Goal: Task Accomplishment & Management: Manage account settings

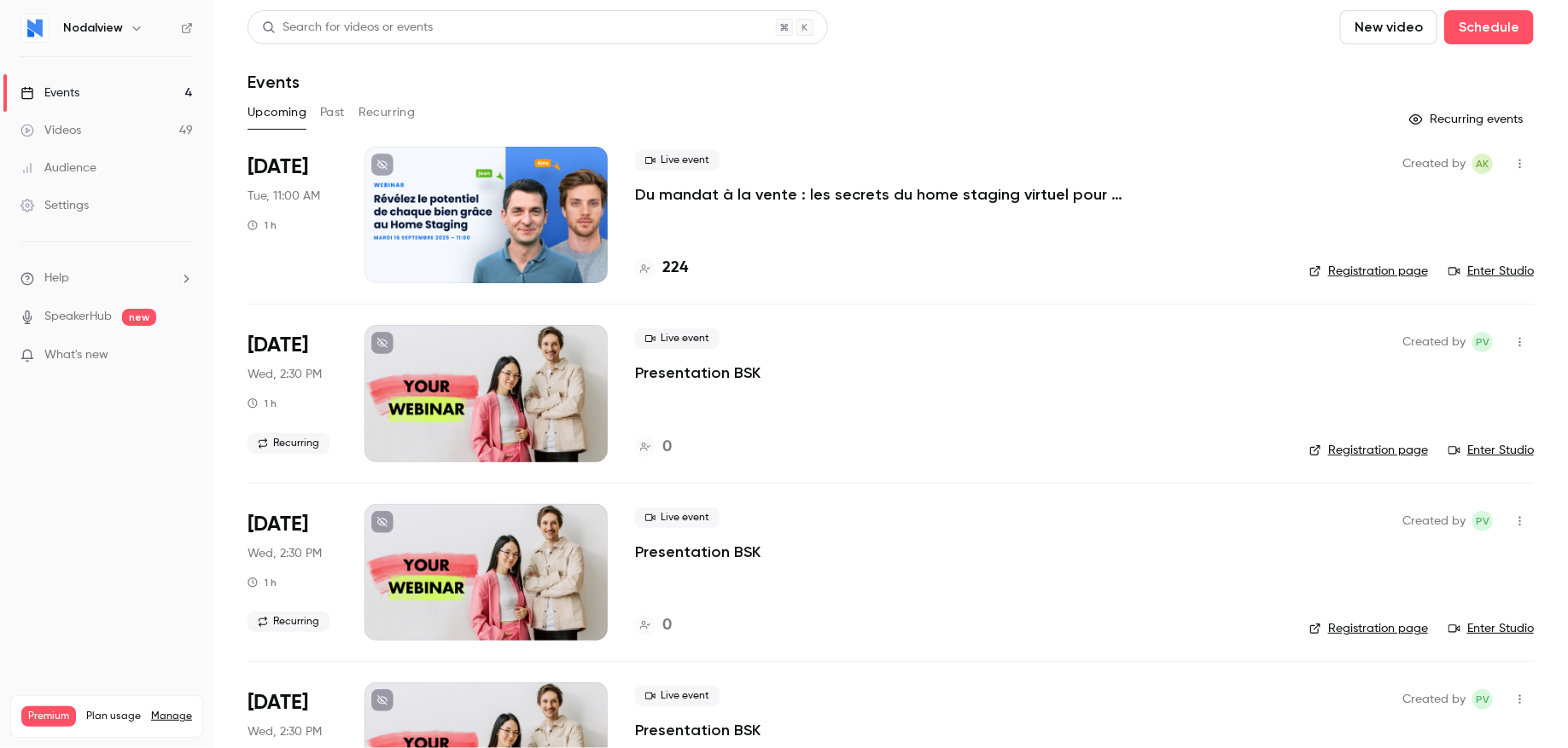
click at [708, 202] on p "Du mandat à la vente : les secrets du home staging virtuel pour déclencher le c…" at bounding box center [891, 194] width 512 height 20
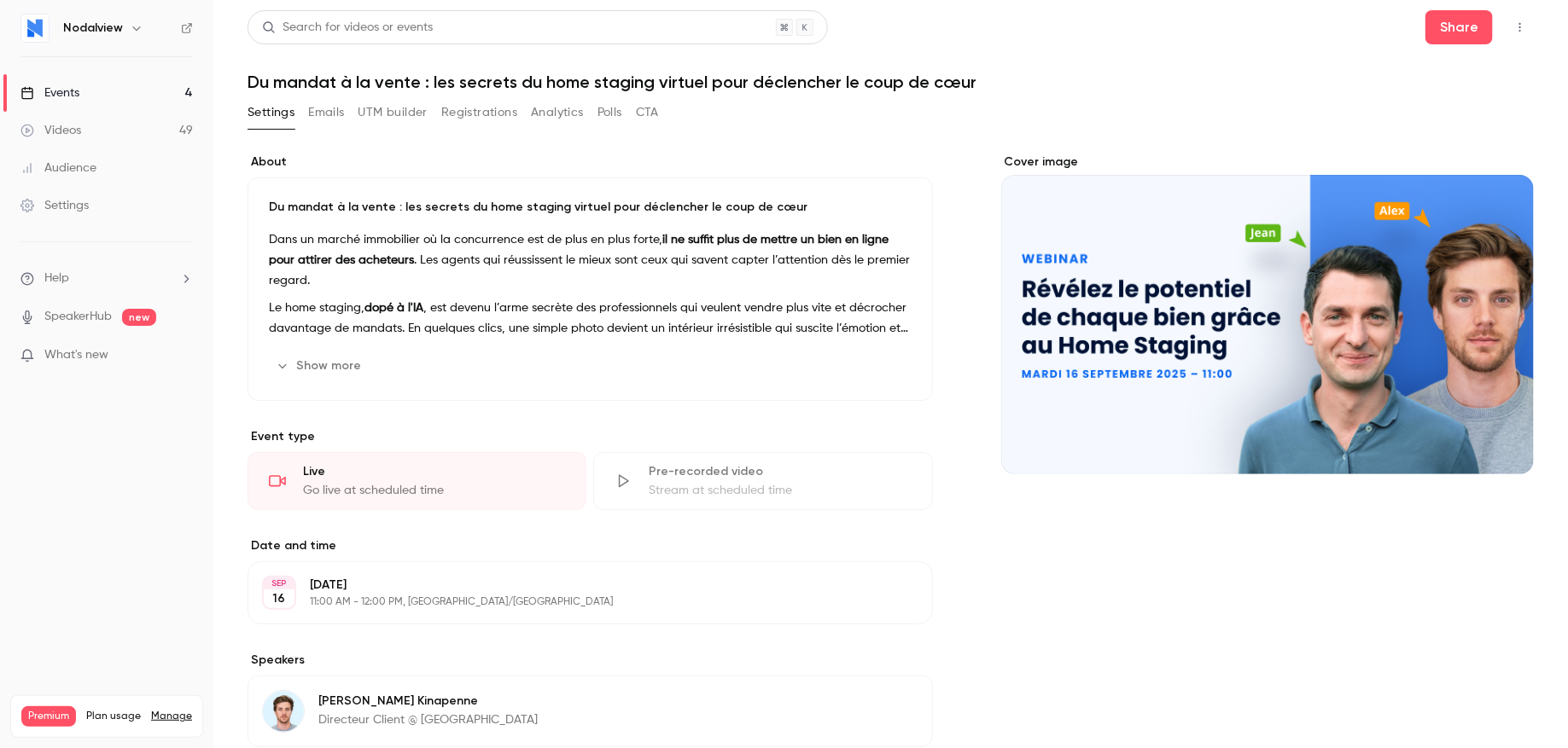
click at [335, 364] on button "Show more" at bounding box center [319, 366] width 102 height 27
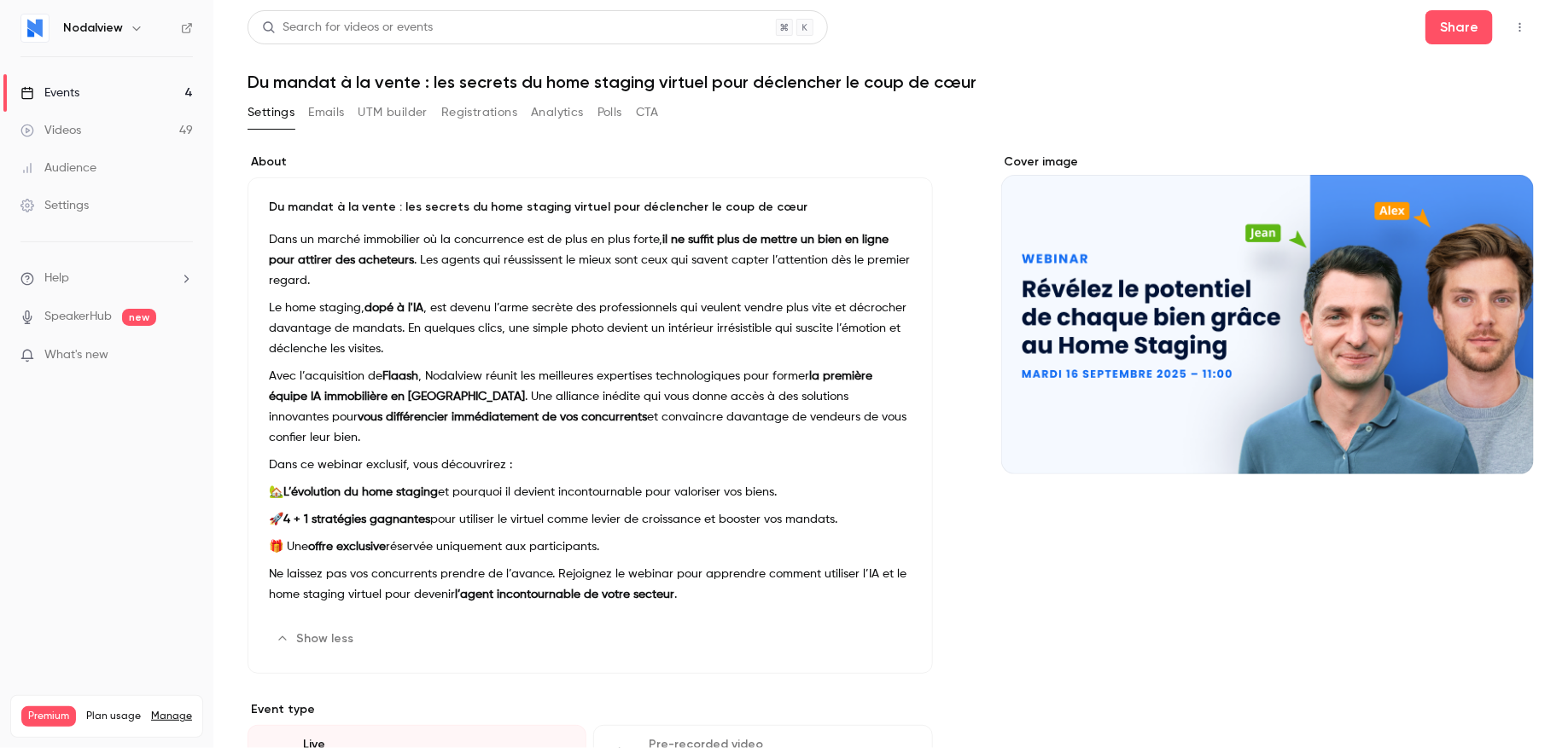
drag, startPoint x: 655, startPoint y: 524, endPoint x: 806, endPoint y: 491, distance: 154.6
click at [806, 491] on div "Dans un marché immobilier où la concurrence est de plus en plus forte, il ne su…" at bounding box center [589, 420] width 643 height 382
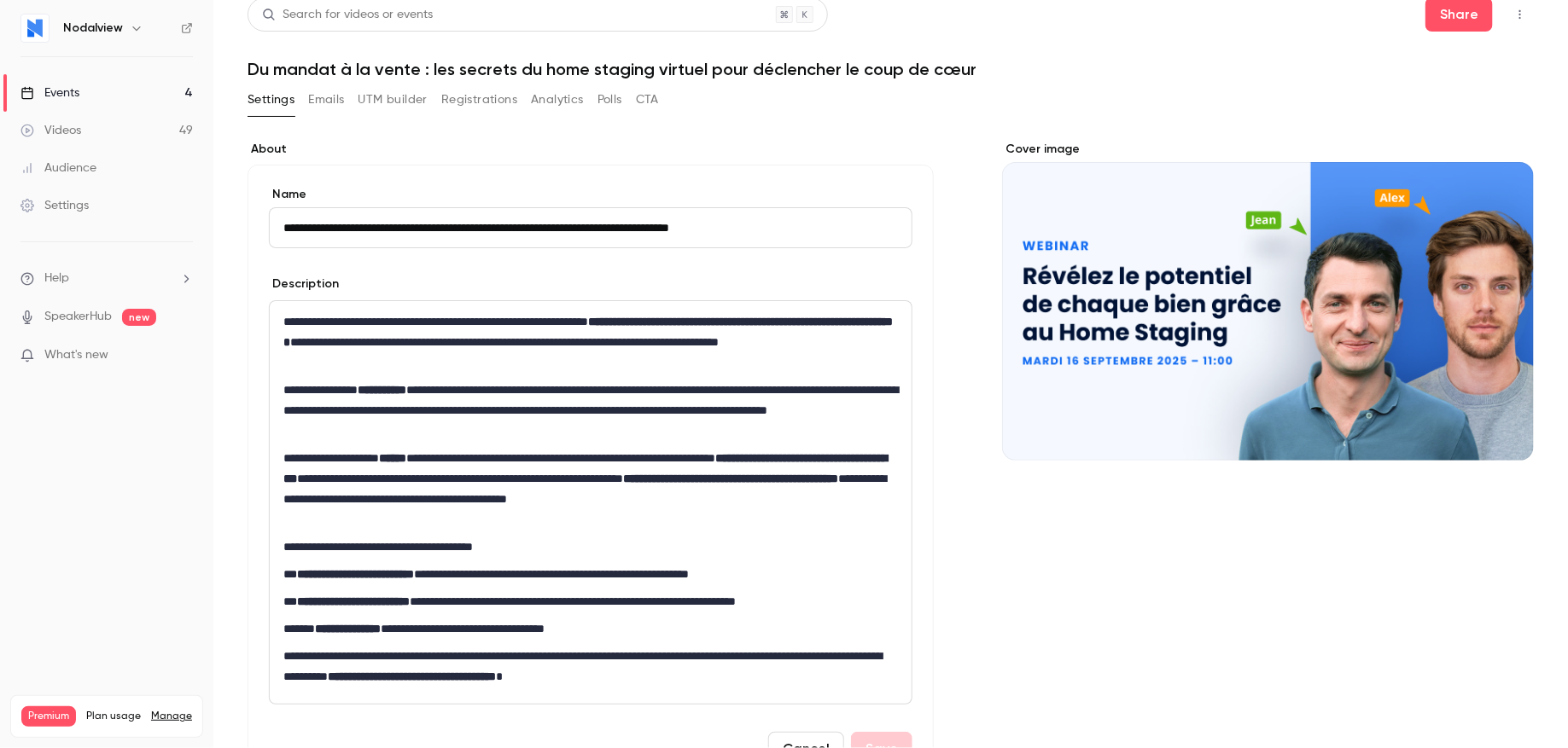
scroll to position [54, 0]
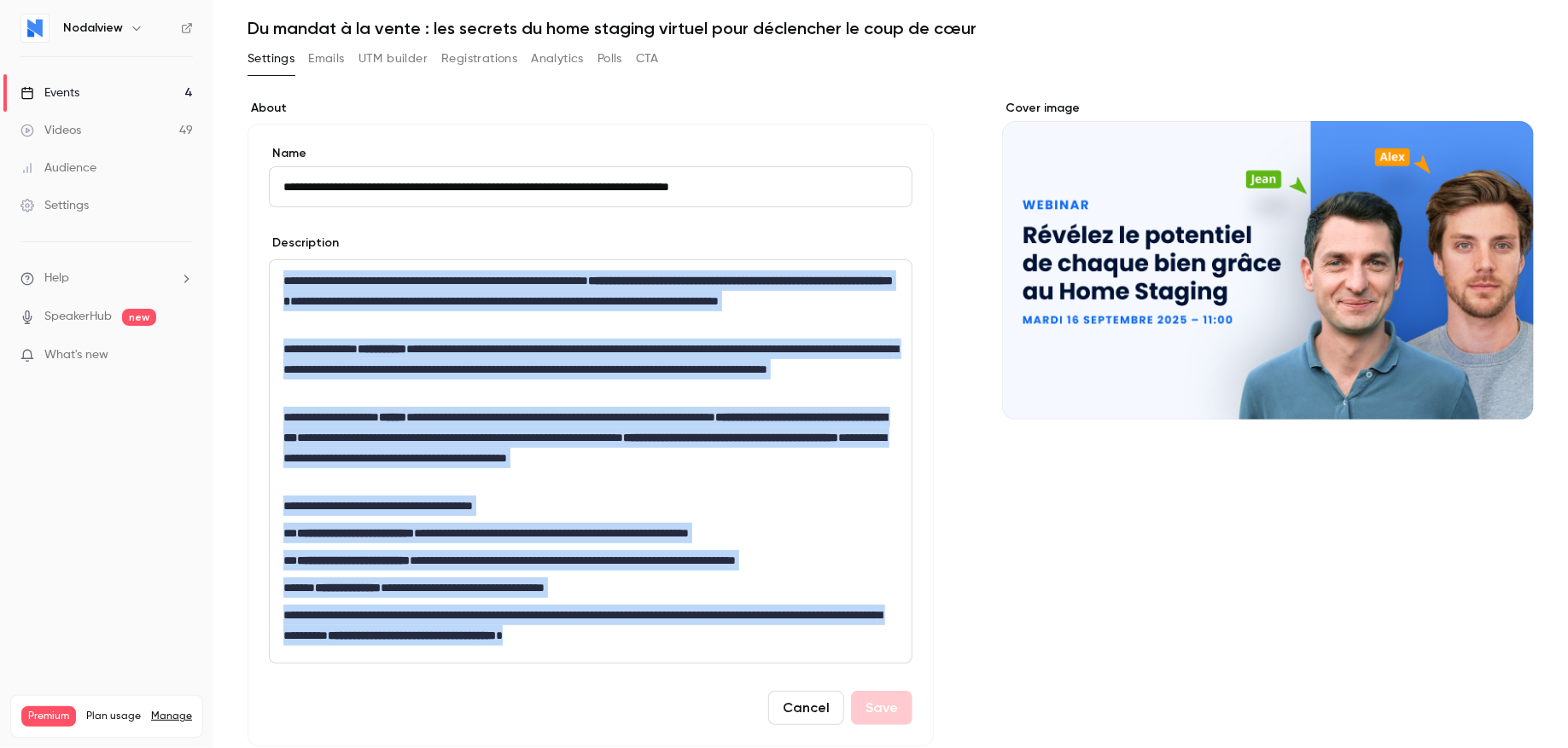
drag, startPoint x: 282, startPoint y: 279, endPoint x: 784, endPoint y: 626, distance: 610.3
click at [784, 626] on div "**********" at bounding box center [590, 461] width 642 height 403
copy div "**********"
click at [805, 711] on button "Cancel" at bounding box center [806, 707] width 76 height 34
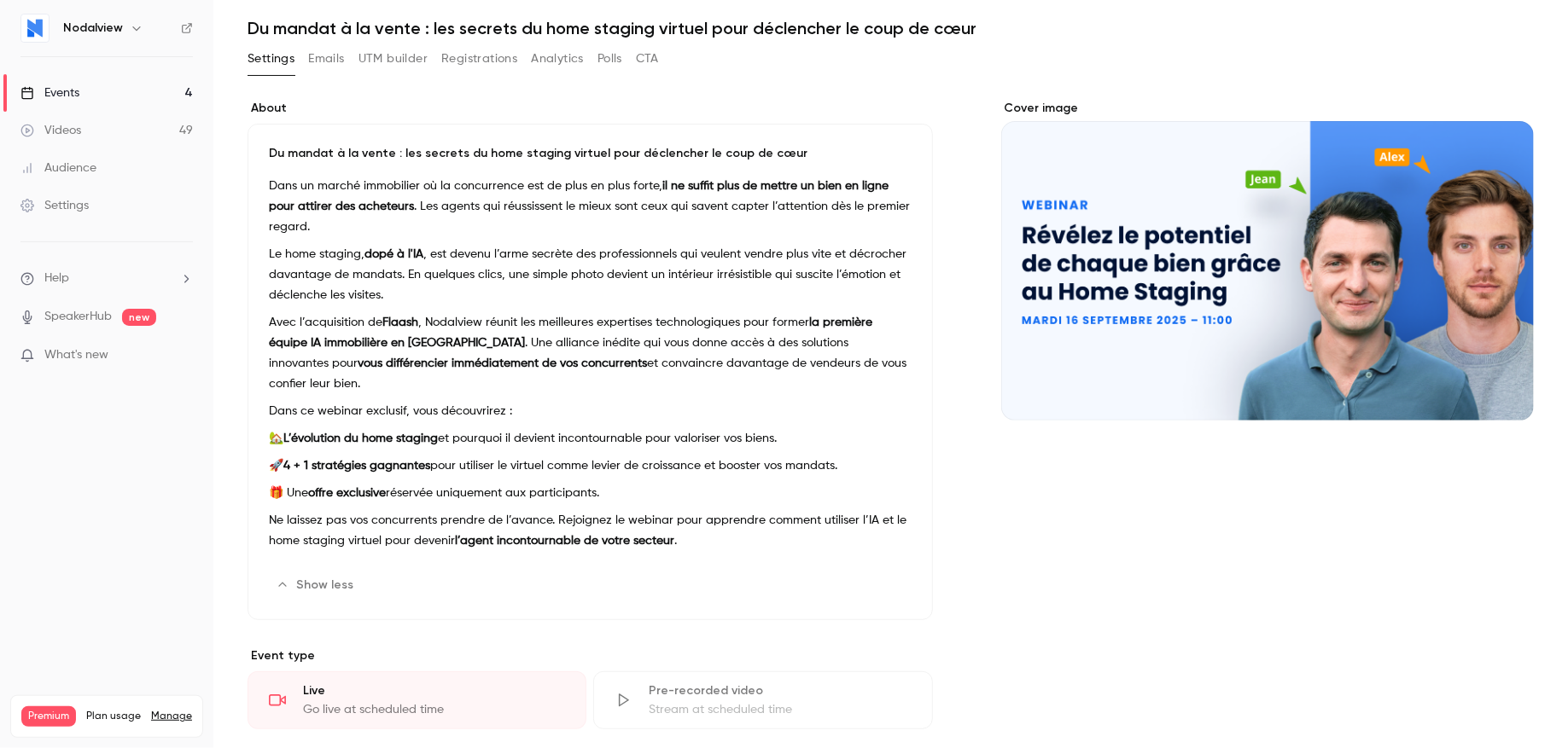
scroll to position [0, 0]
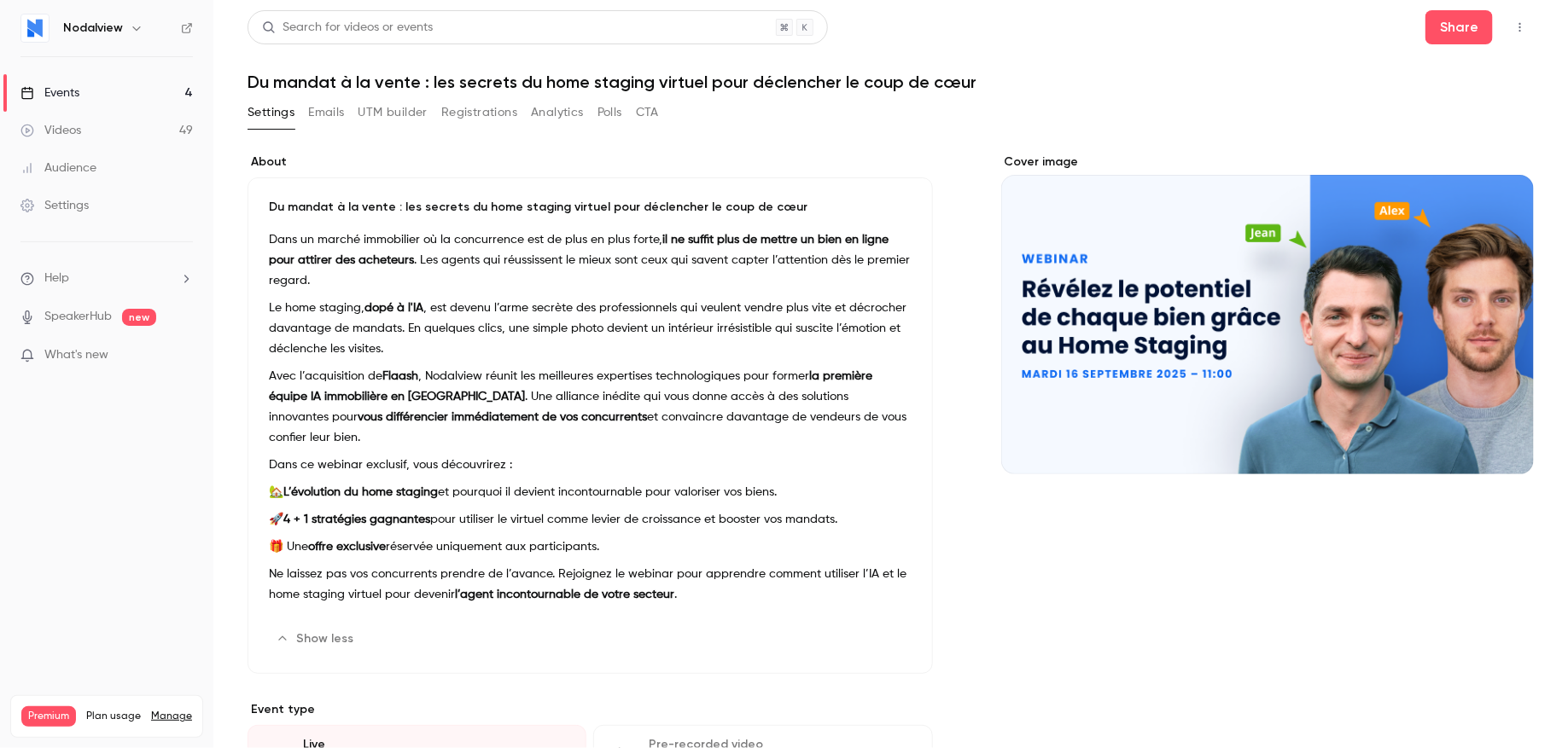
click at [384, 114] on button "UTM builder" at bounding box center [392, 112] width 69 height 27
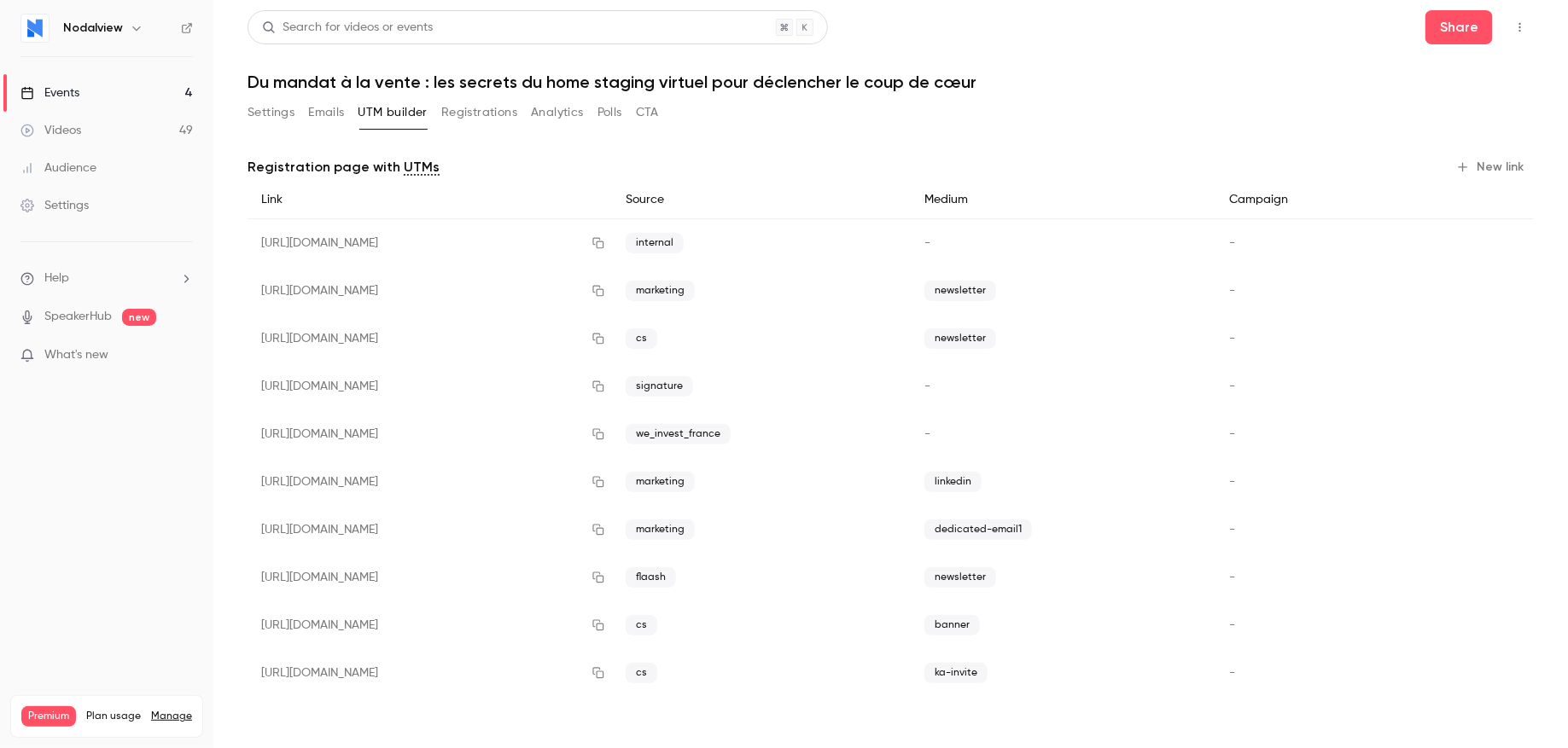
click at [489, 114] on button "Registrations" at bounding box center [479, 112] width 76 height 27
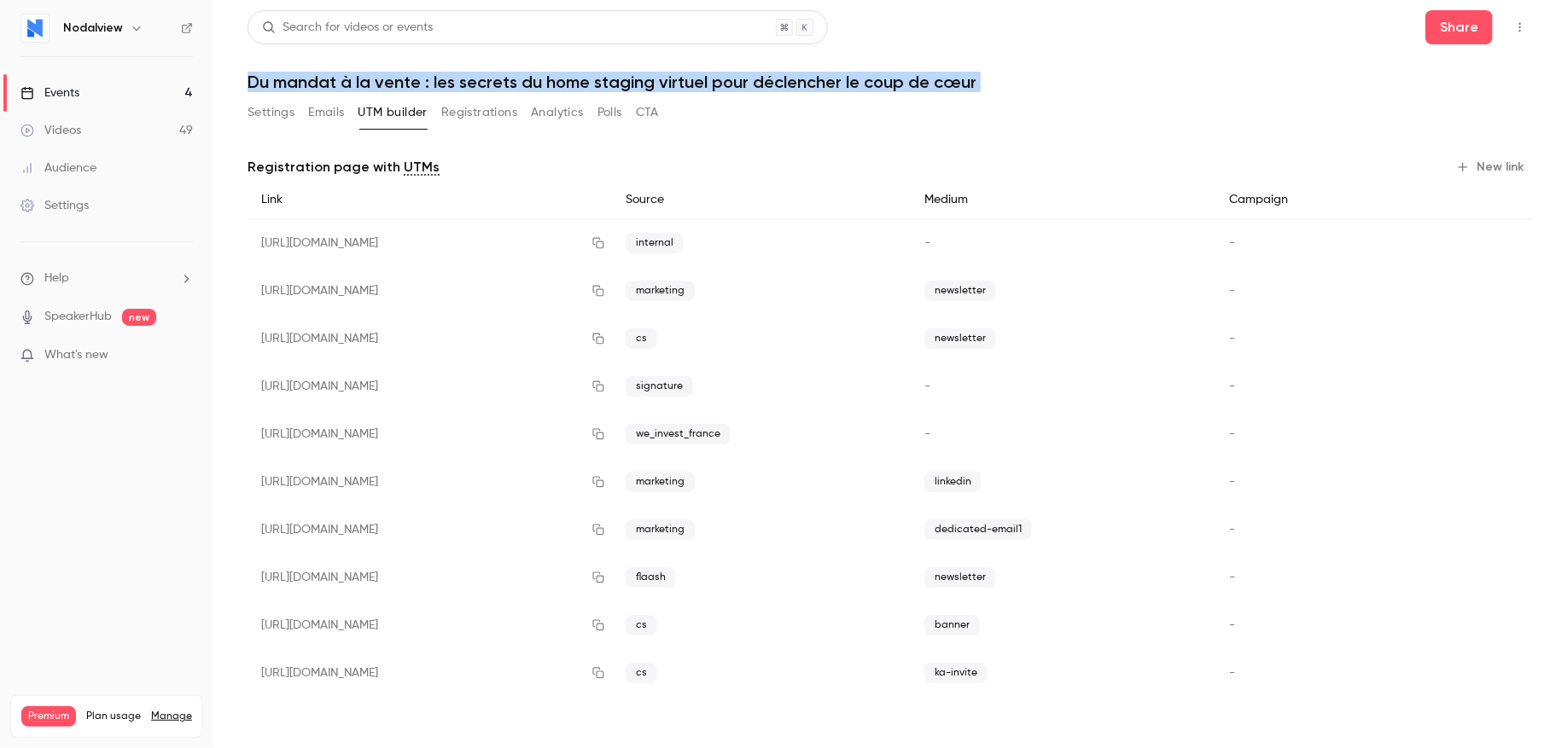
click at [315, 116] on button "Emails" at bounding box center [326, 112] width 36 height 27
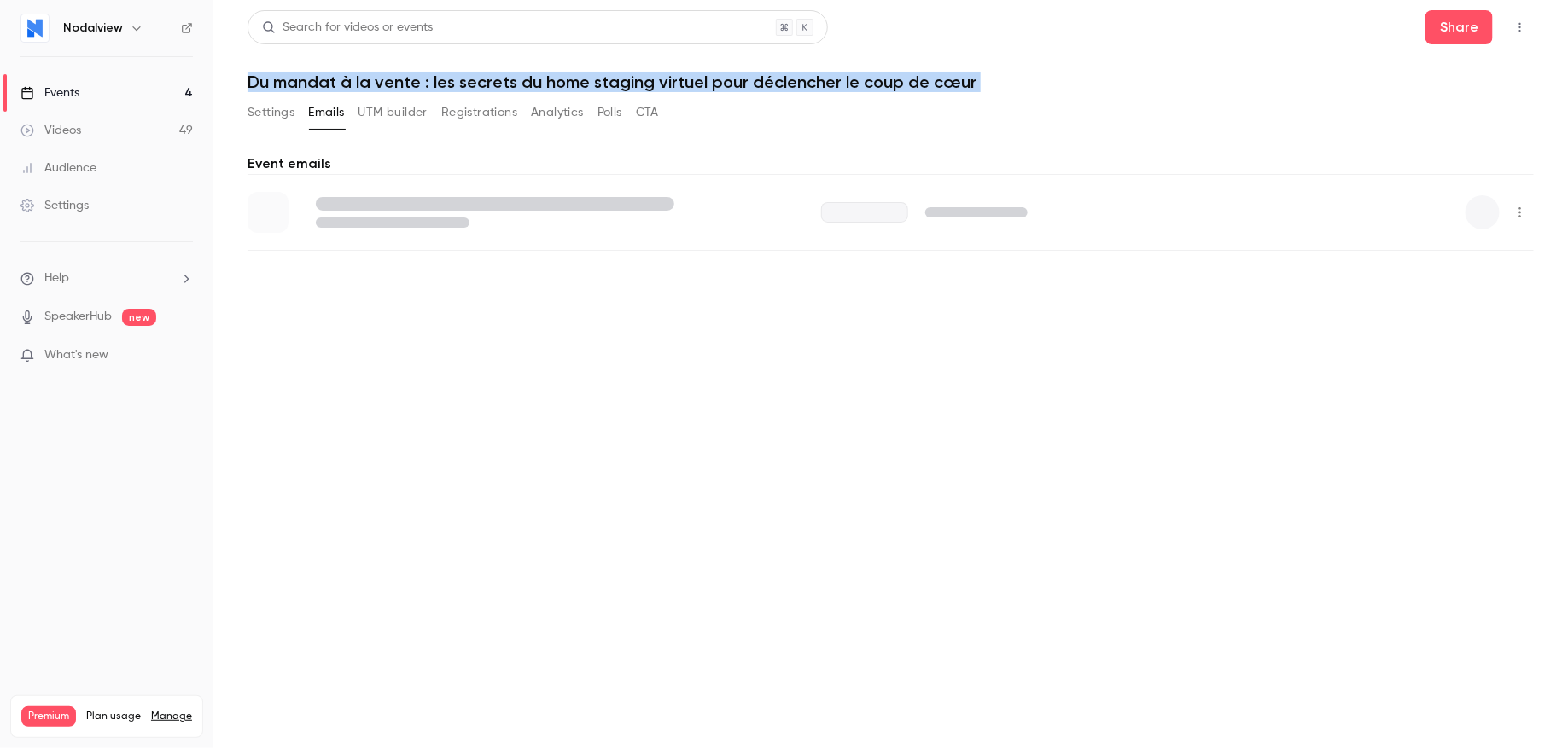
click at [470, 105] on button "Registrations" at bounding box center [479, 112] width 76 height 27
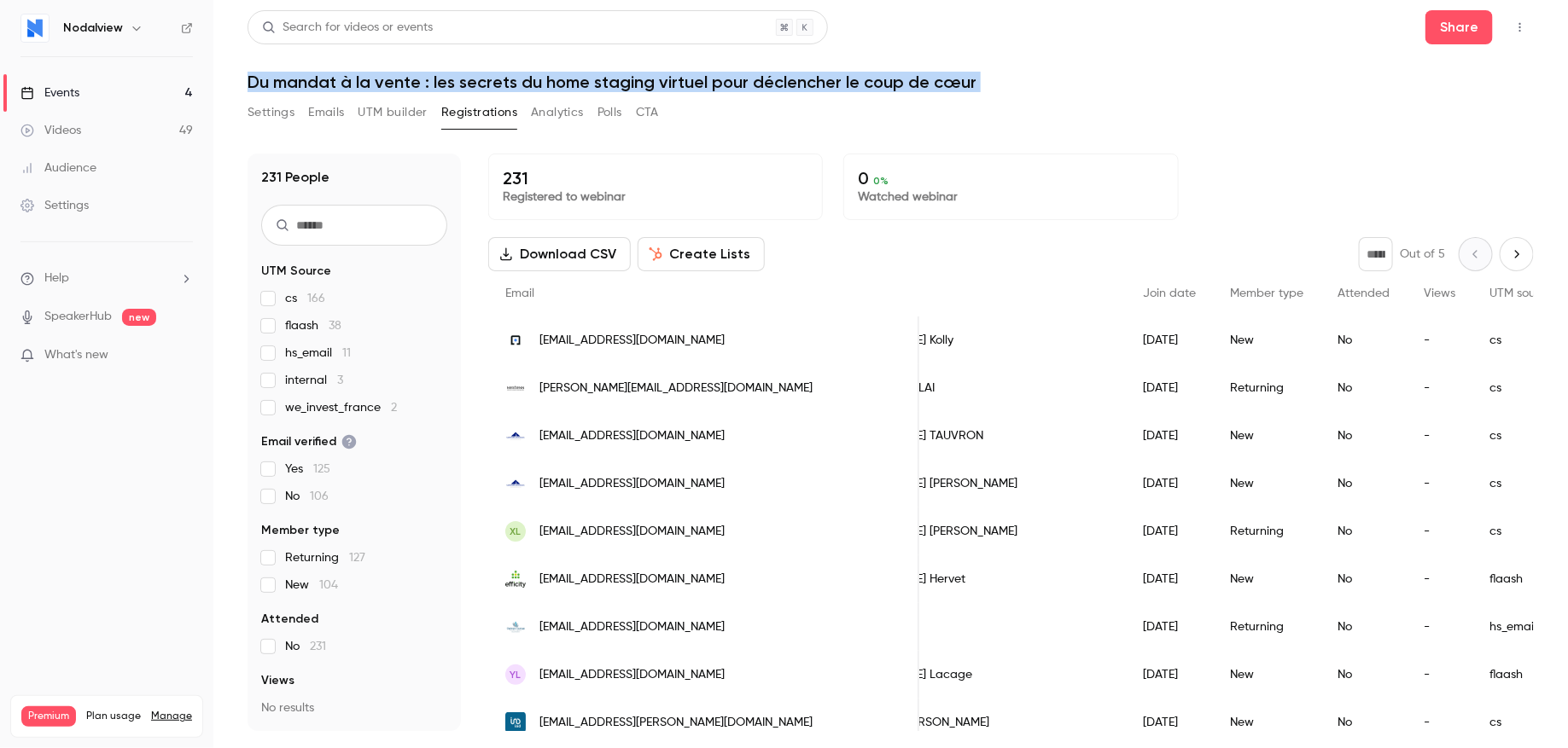
scroll to position [0, 101]
